Goal: Contribute content: Add original content to the website for others to see

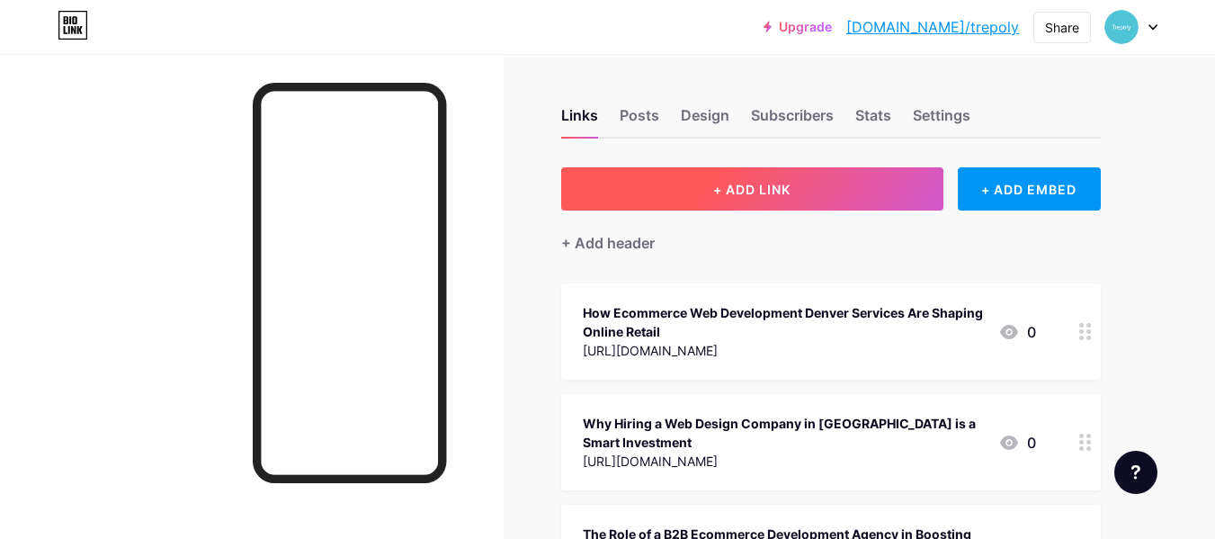
click at [679, 182] on button "+ ADD LINK" at bounding box center [752, 188] width 382 height 43
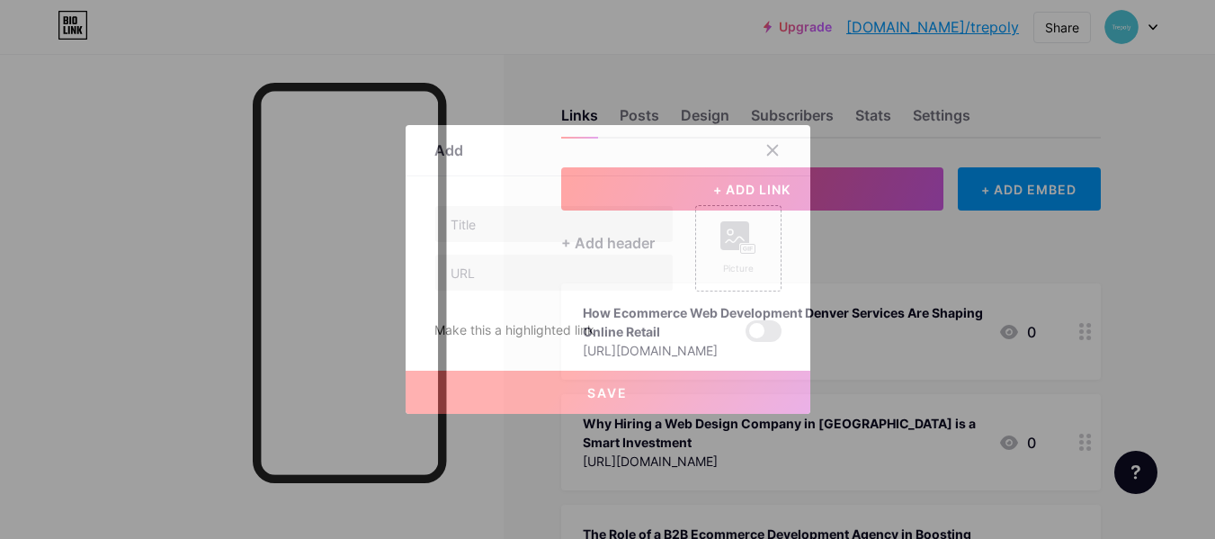
click at [732, 189] on div "Content YouTube Play YouTube video without leaving your page. ADD Vimeo Play Vi…" at bounding box center [607, 259] width 347 height 166
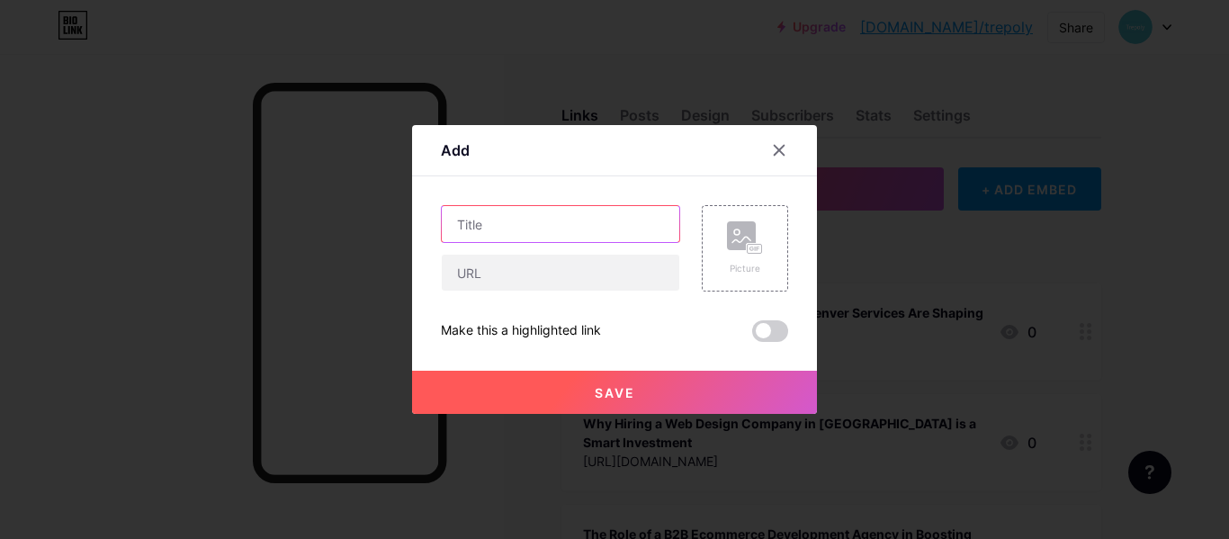
click at [498, 214] on input "text" at bounding box center [560, 224] width 237 height 36
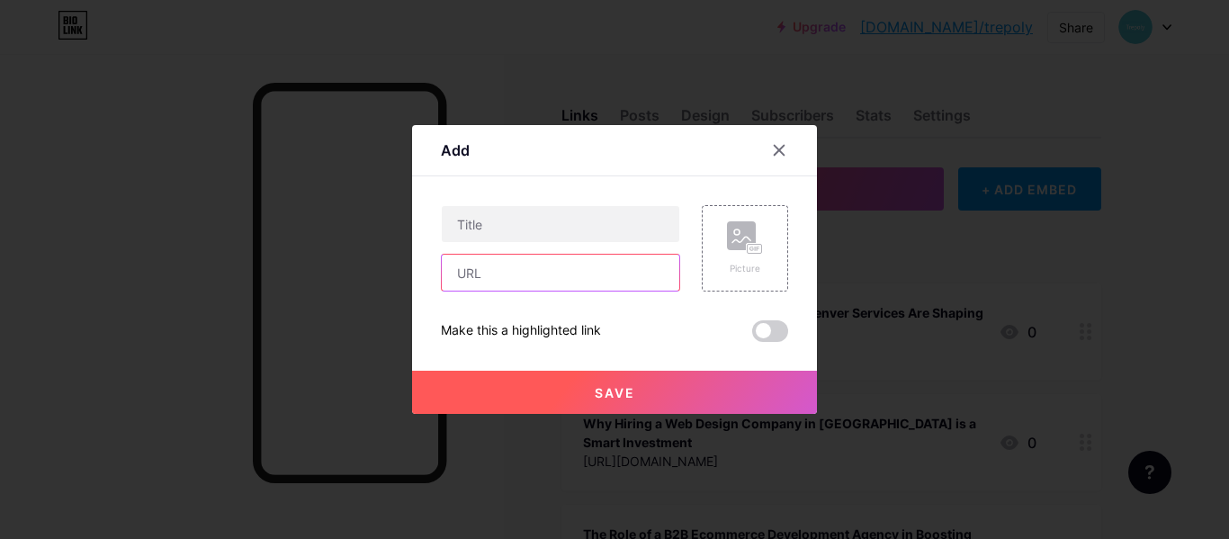
click at [479, 278] on input "text" at bounding box center [560, 273] width 237 height 36
paste input "[URL][DOMAIN_NAME]"
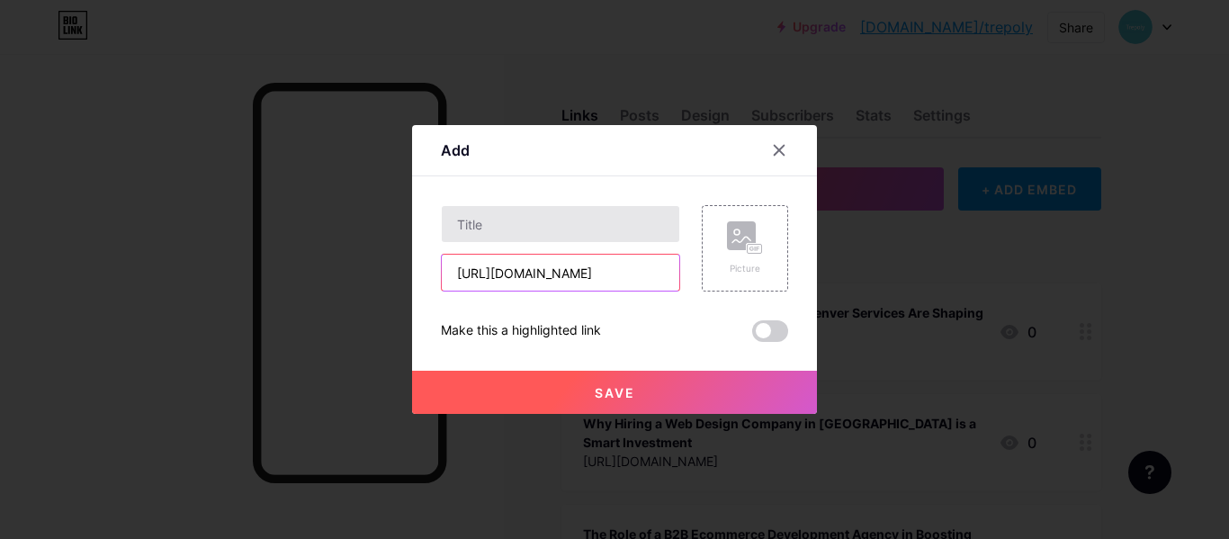
scroll to position [0, 301]
type input "[URL][DOMAIN_NAME]"
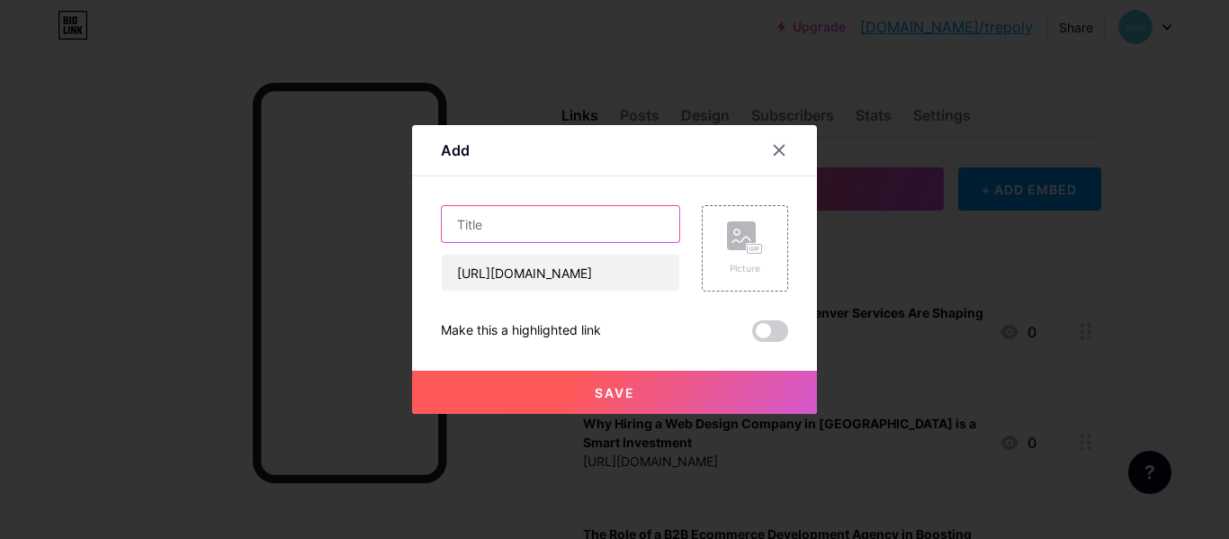
click at [495, 229] on input "text" at bounding box center [560, 224] width 237 height 36
paste input "Tips for a High-Converting Ecommerce Website Design in [GEOGRAPHIC_DATA]"
type input "Tips for a High-Converting Ecommerce Website Design in [GEOGRAPHIC_DATA]"
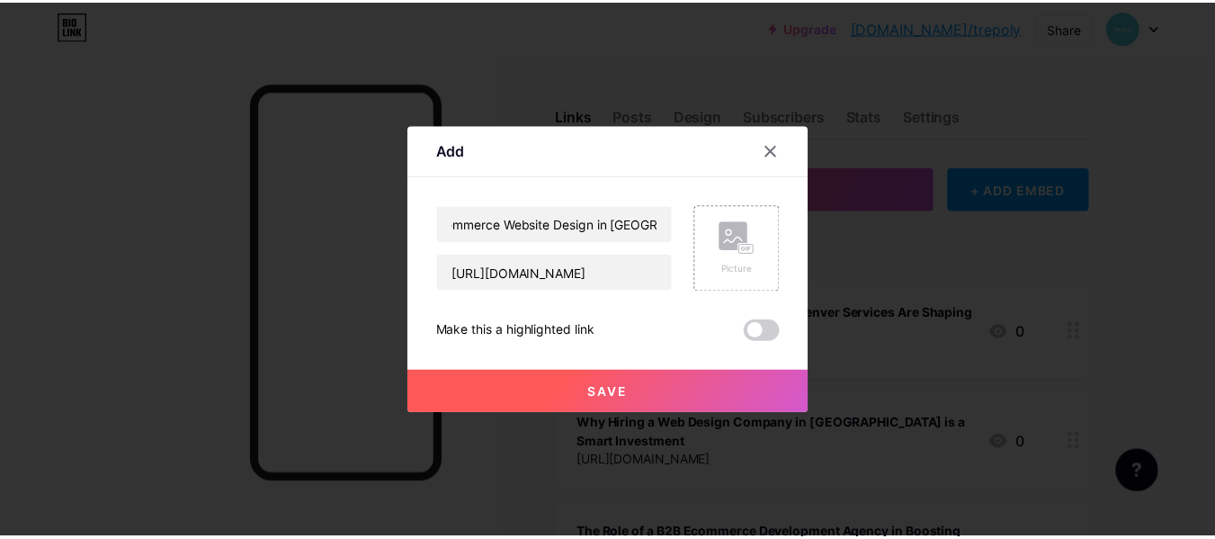
scroll to position [0, 0]
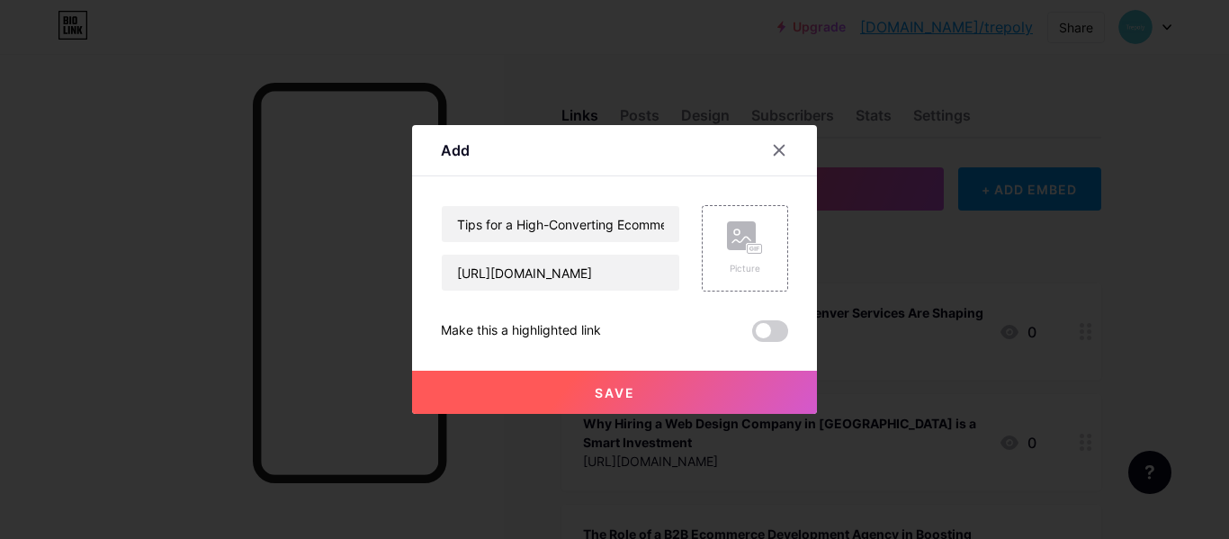
click at [589, 398] on button "Save" at bounding box center [614, 392] width 405 height 43
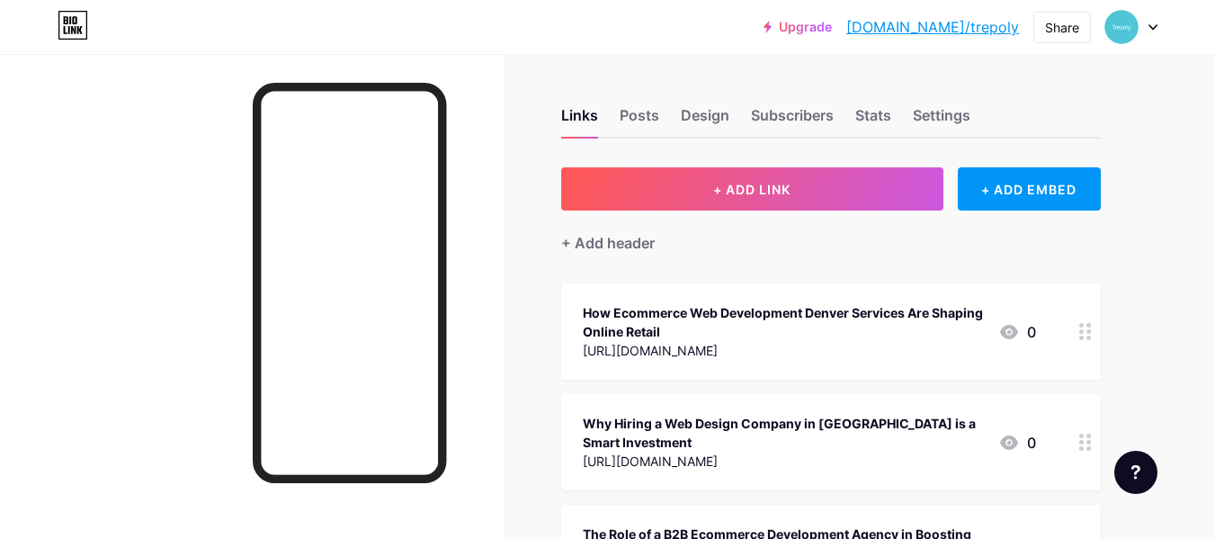
click at [968, 23] on link "[DOMAIN_NAME]/trepoly" at bounding box center [932, 27] width 173 height 22
